Goal: Transaction & Acquisition: Obtain resource

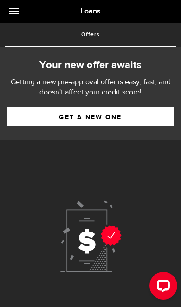
click at [144, 117] on link "Get a new one" at bounding box center [90, 116] width 167 height 19
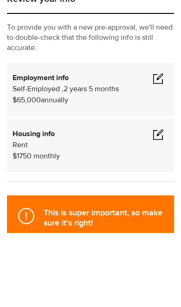
scroll to position [73, 0]
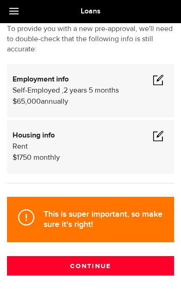
click at [153, 137] on span at bounding box center [157, 135] width 11 height 11
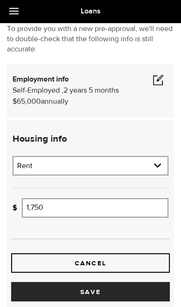
click at [103, 210] on input "1,750" at bounding box center [95, 207] width 146 height 19
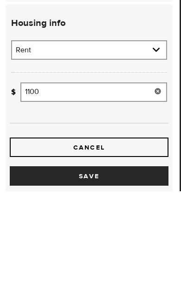
click at [139, 282] on button "Save" at bounding box center [89, 291] width 158 height 19
type input "1,100"
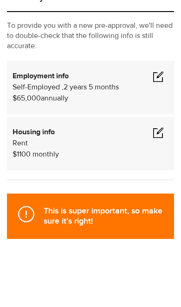
scroll to position [73, 0]
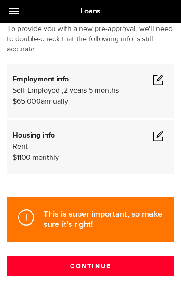
click at [109, 270] on button "Continue" at bounding box center [90, 265] width 167 height 19
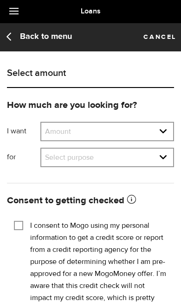
click at [164, 136] on select "Amount $500 $1000 $2000 $3000 $4000 $5000 $6000 $7000 $8000 $9000 $10000 $11000…" at bounding box center [107, 132] width 132 height 19
select select "10000"
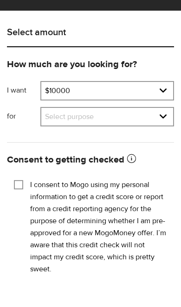
scroll to position [40, 0]
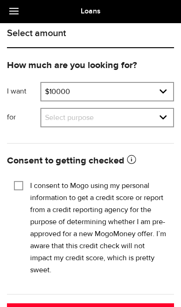
click at [15, 182] on input "I consent to Mogo using my personal information to get a credit score or report…" at bounding box center [18, 184] width 9 height 9
checkbox input "true"
click at [99, 307] on button "Submit" at bounding box center [90, 312] width 167 height 19
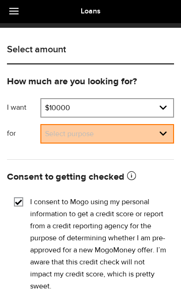
scroll to position [23, 0]
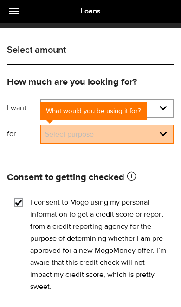
click at [58, 126] on select "Select purpose Credit Card Refinancing/Pay Off Credit Cards Debt Consolidation …" at bounding box center [107, 135] width 132 height 19
select select "Emergency Loan"
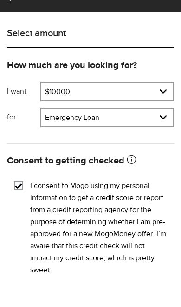
scroll to position [40, 0]
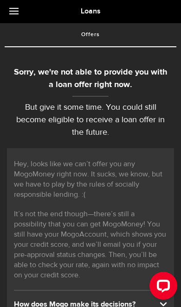
click at [15, 7] on link at bounding box center [16, 11] width 32 height 23
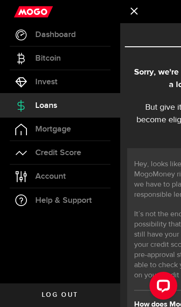
click at [14, 7] on use at bounding box center [33, 12] width 39 height 12
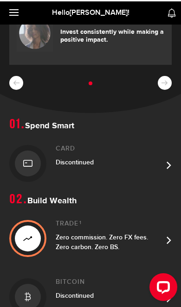
scroll to position [31, 0]
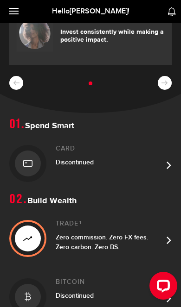
click at [165, 164] on link "Card Discontinued" at bounding box center [90, 163] width 162 height 58
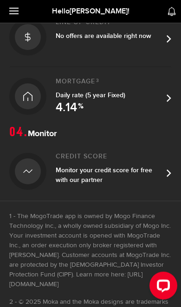
scroll to position [499, 0]
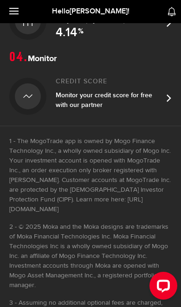
click at [167, 289] on div "Open LiveChat chat widget" at bounding box center [163, 285] width 15 height 15
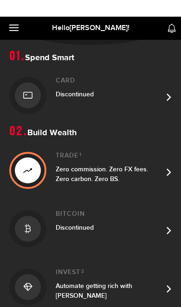
scroll to position [0, 0]
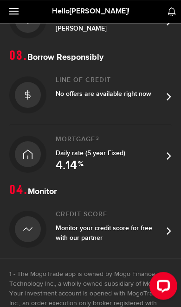
scroll to position [366, 0]
click at [59, 146] on div "Mortgage 3 Daily rate (5 year Fixed) 4.14 %" at bounding box center [109, 154] width 107 height 37
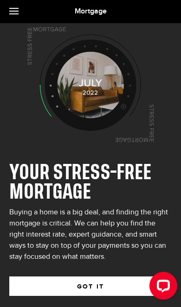
click at [13, 6] on link at bounding box center [16, 11] width 32 height 23
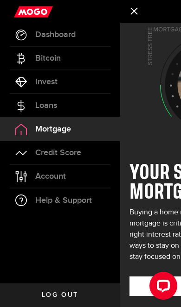
click at [31, 108] on link "Loans" at bounding box center [60, 105] width 120 height 23
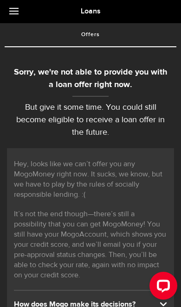
click at [16, 6] on link at bounding box center [16, 11] width 32 height 23
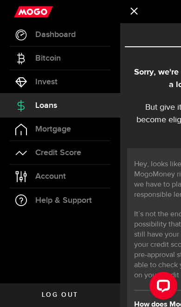
click at [34, 79] on link "Invest" at bounding box center [60, 81] width 120 height 23
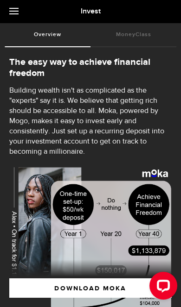
click at [21, 19] on link at bounding box center [16, 11] width 32 height 23
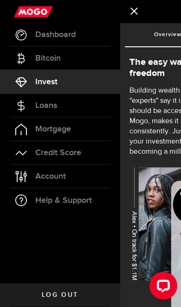
click at [6, 9] on div at bounding box center [60, 11] width 120 height 23
click at [38, 57] on span "Bitcoin" at bounding box center [47, 58] width 25 height 8
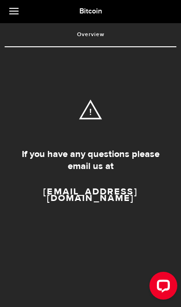
click at [6, 7] on link at bounding box center [16, 11] width 32 height 23
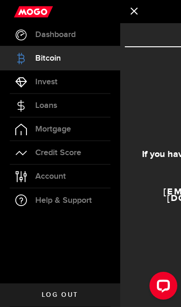
click at [39, 37] on span "Dashboard" at bounding box center [55, 35] width 40 height 8
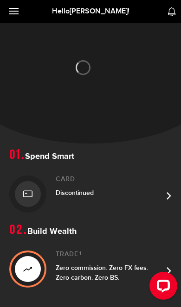
click at [19, 6] on link at bounding box center [16, 11] width 32 height 23
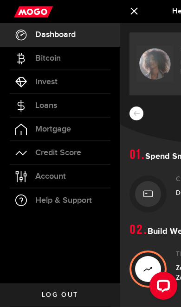
click at [28, 6] on use at bounding box center [33, 12] width 39 height 12
click at [121, 11] on link at bounding box center [136, 11] width 32 height 23
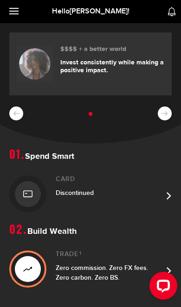
click at [136, 14] on h1 "Hello [PERSON_NAME] !" at bounding box center [90, 11] width 181 height 10
click at [163, 13] on h1 "Hello [PERSON_NAME] !" at bounding box center [90, 11] width 181 height 10
click at [176, 11] on icon at bounding box center [171, 11] width 9 height 9
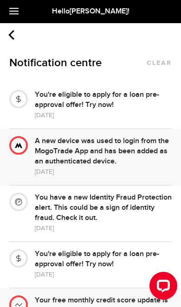
click at [159, 111] on div "[DATE]" at bounding box center [103, 115] width 137 height 10
click at [125, 90] on div "You're eligible to apply for a loan pre-approval offer! Try now!" at bounding box center [103, 100] width 137 height 20
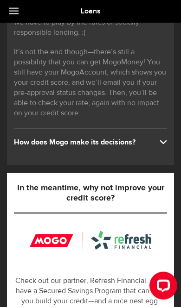
scroll to position [163, 0]
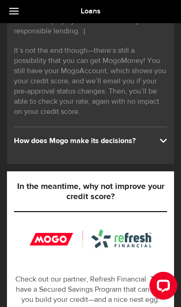
click at [169, 139] on div "Hey, looks like we can’t offer you any MogoMoney right now. It sucks, we know, …" at bounding box center [90, 74] width 167 height 179
click at [160, 136] on span at bounding box center [162, 139] width 7 height 7
click at [163, 144] on span at bounding box center [162, 139] width 7 height 7
click at [166, 136] on div "Hey, looks like we can’t offer you any MogoMoney right now. It sucks, we know, …" at bounding box center [90, 74] width 167 height 179
click at [165, 135] on div "Hey, looks like we can’t offer you any MogoMoney right now. It sucks, we know, …" at bounding box center [90, 74] width 167 height 179
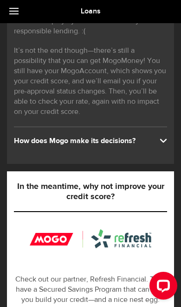
click at [163, 138] on span at bounding box center [162, 139] width 7 height 7
click at [160, 138] on span at bounding box center [162, 139] width 7 height 7
click at [165, 144] on div "How does Mogo make its decisions?" at bounding box center [90, 141] width 153 height 10
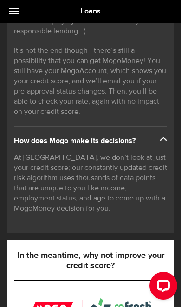
click at [165, 140] on span at bounding box center [162, 139] width 7 height 7
